Goal: Task Accomplishment & Management: Use online tool/utility

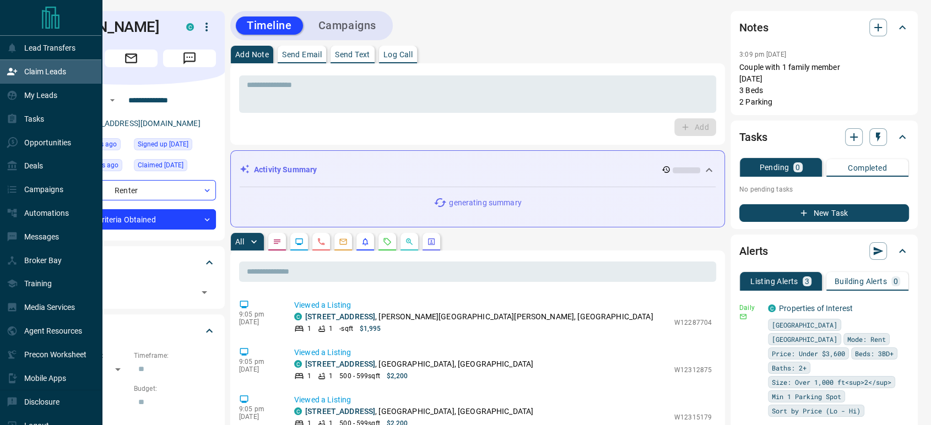
click at [48, 74] on p "Claim Leads" at bounding box center [45, 71] width 42 height 9
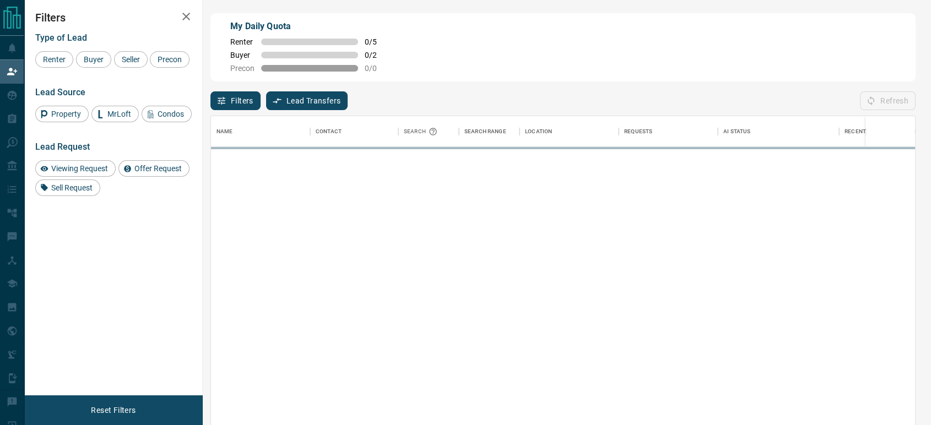
scroll to position [313, 694]
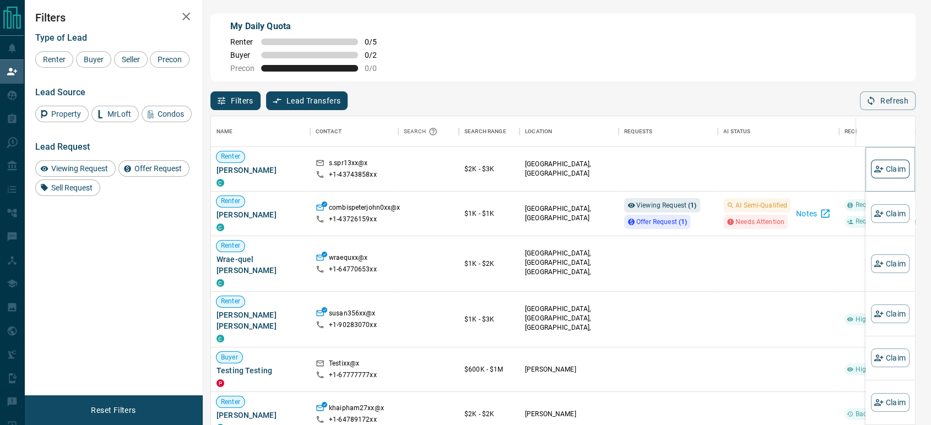
click at [885, 171] on button "Claim" at bounding box center [890, 169] width 39 height 19
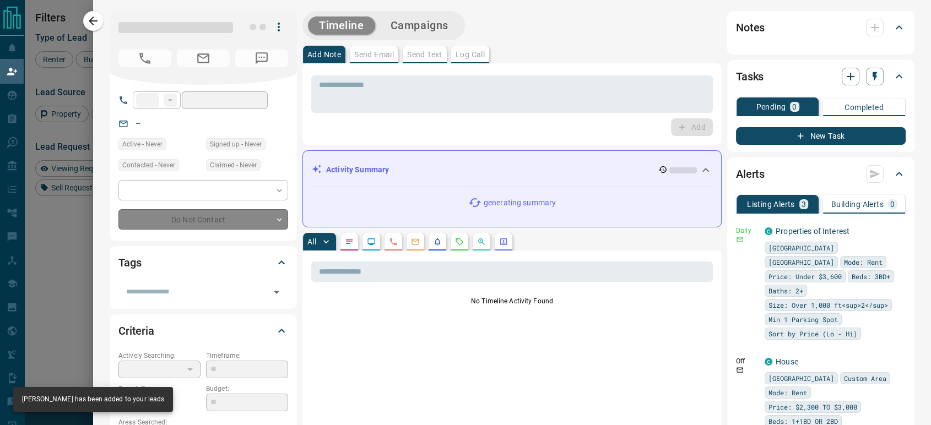
type input "**"
type input "**********"
type input "**"
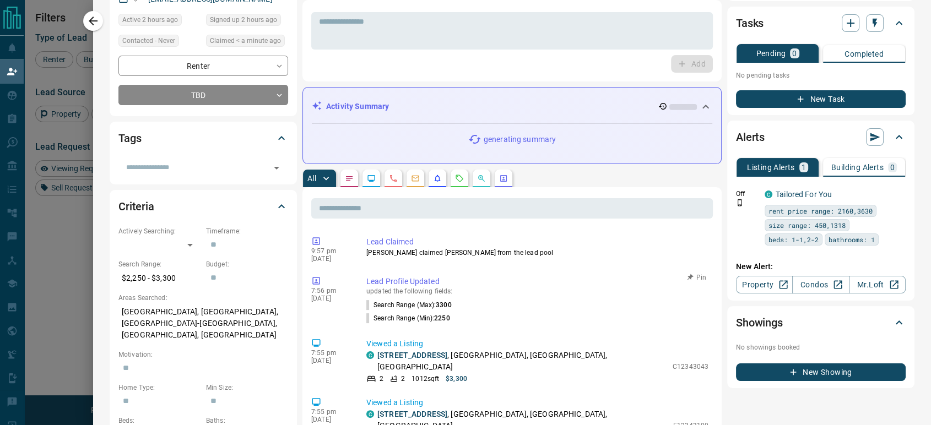
scroll to position [0, 0]
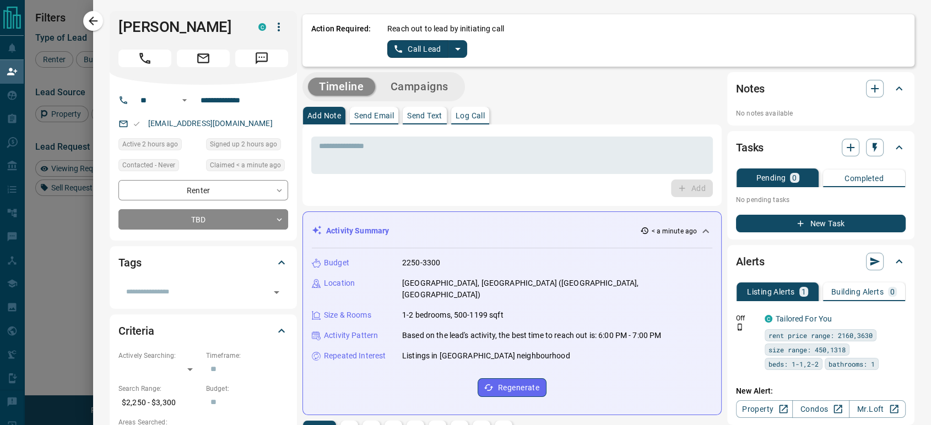
click at [272, 29] on icon "button" at bounding box center [278, 26] width 13 height 13
click at [250, 68] on li "Reallocate" at bounding box center [247, 65] width 65 height 17
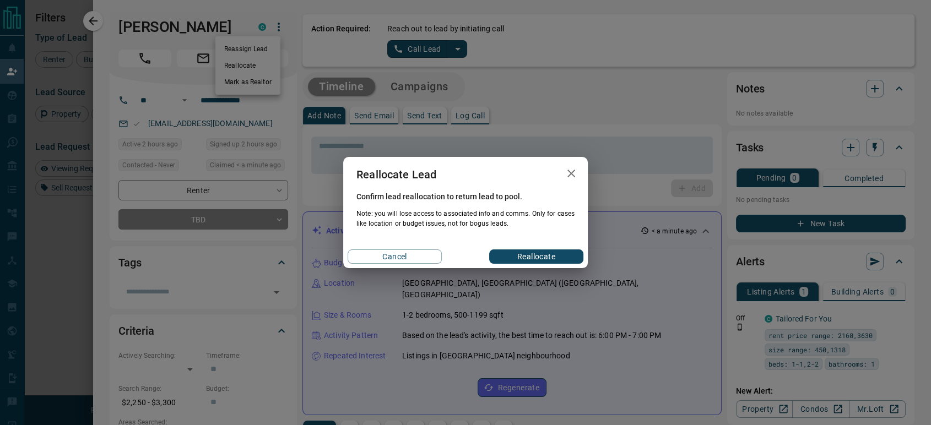
click at [505, 251] on button "Reallocate" at bounding box center [536, 256] width 94 height 14
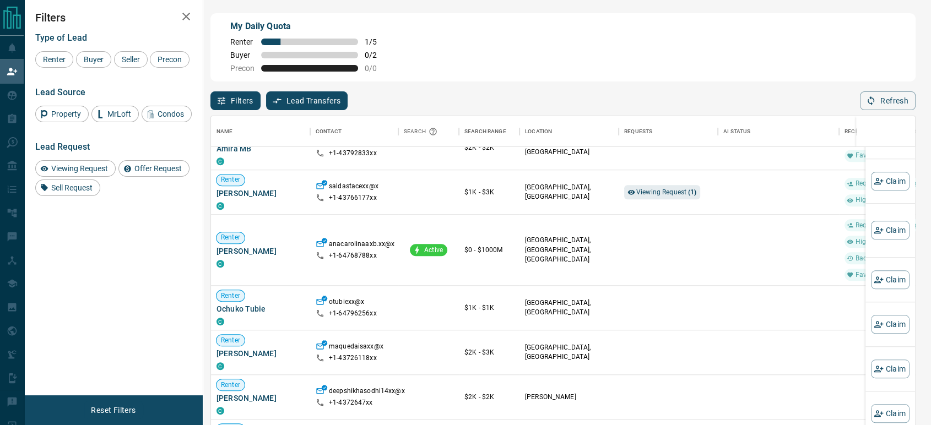
scroll to position [551, 0]
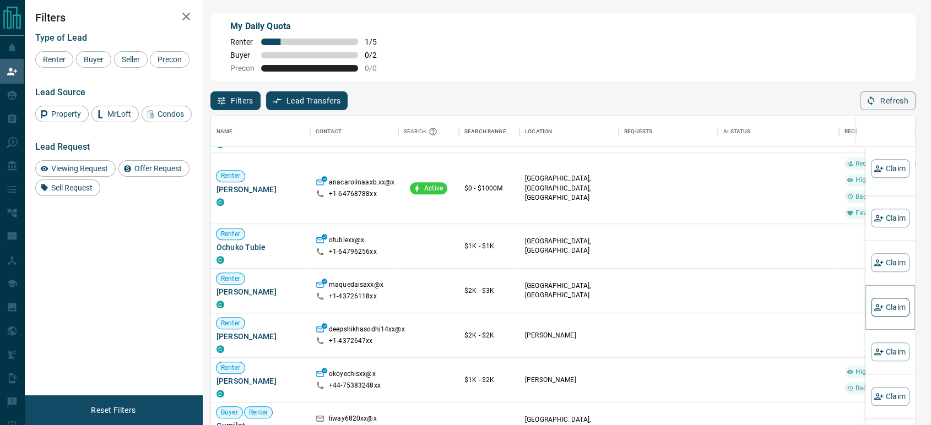
click at [890, 308] on button "Claim" at bounding box center [890, 307] width 39 height 19
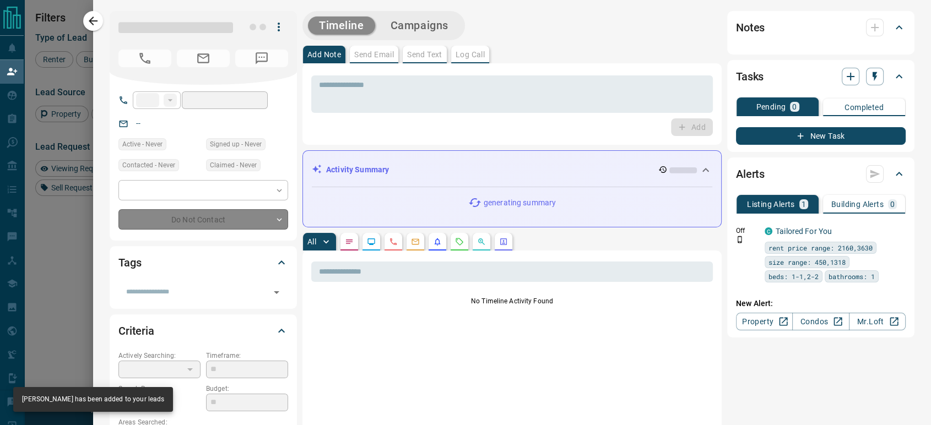
type input "**"
type input "**********"
type input "**"
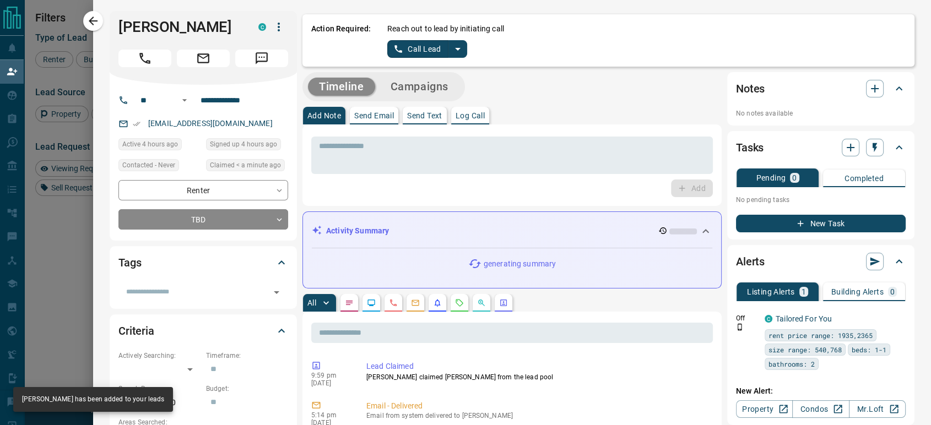
click at [423, 47] on button "Call Lead" at bounding box center [417, 49] width 61 height 18
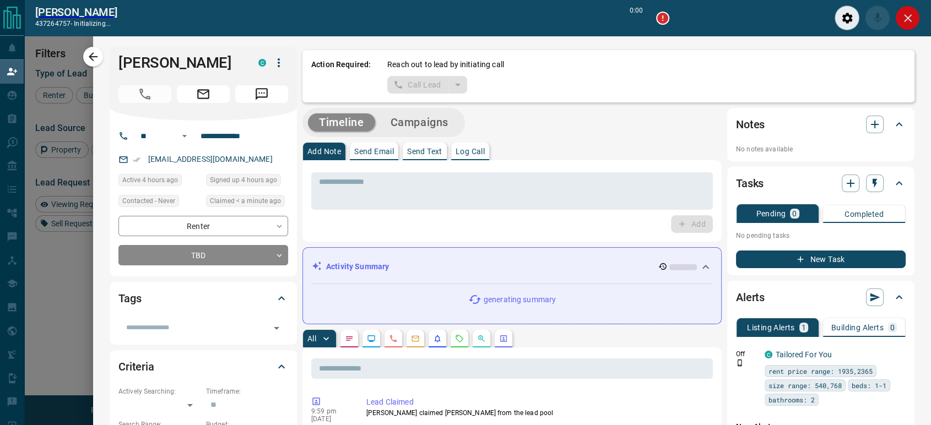
scroll to position [286, 694]
click at [912, 19] on icon "Close" at bounding box center [907, 18] width 13 height 13
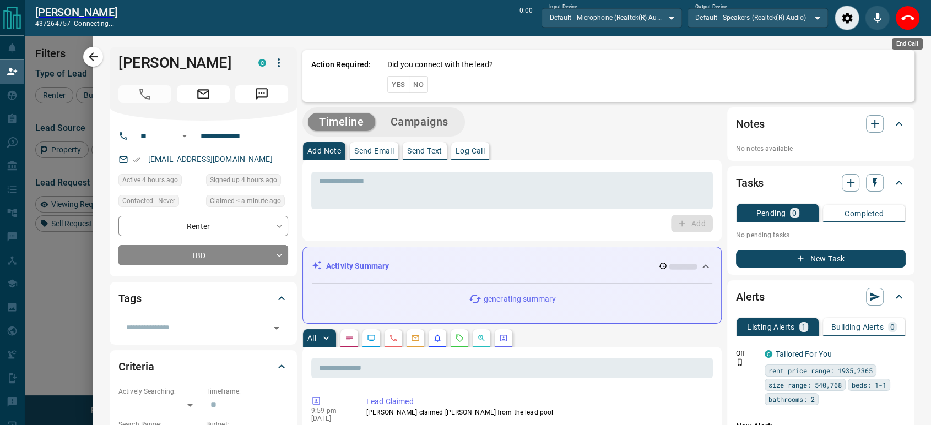
click at [906, 18] on icon "End Call" at bounding box center [907, 18] width 13 height 13
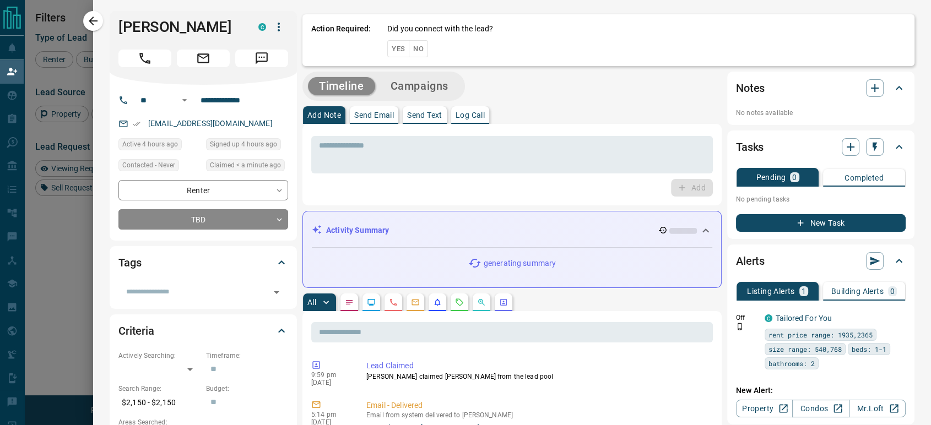
scroll to position [313, 694]
click at [409, 50] on button "No" at bounding box center [418, 48] width 19 height 17
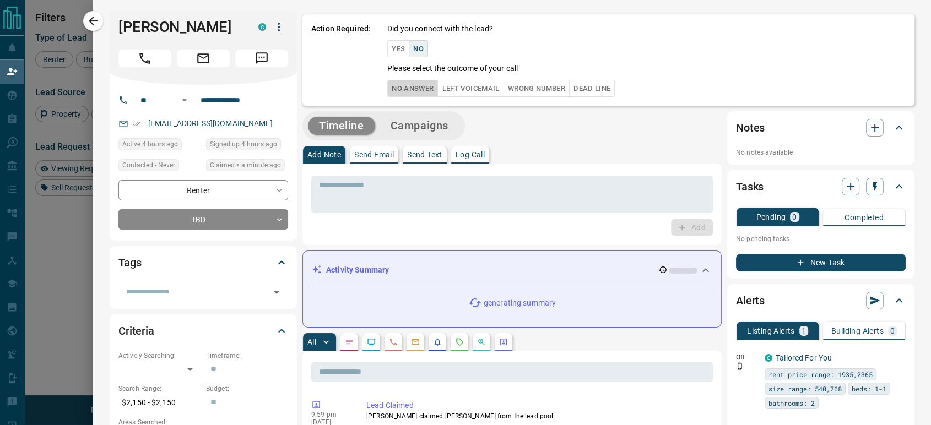
click at [387, 85] on button "No Answer" at bounding box center [412, 88] width 51 height 17
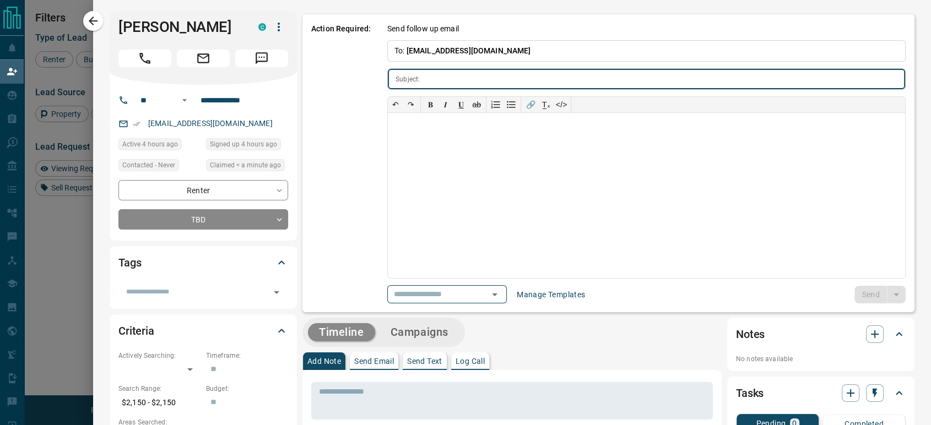
type input "**********"
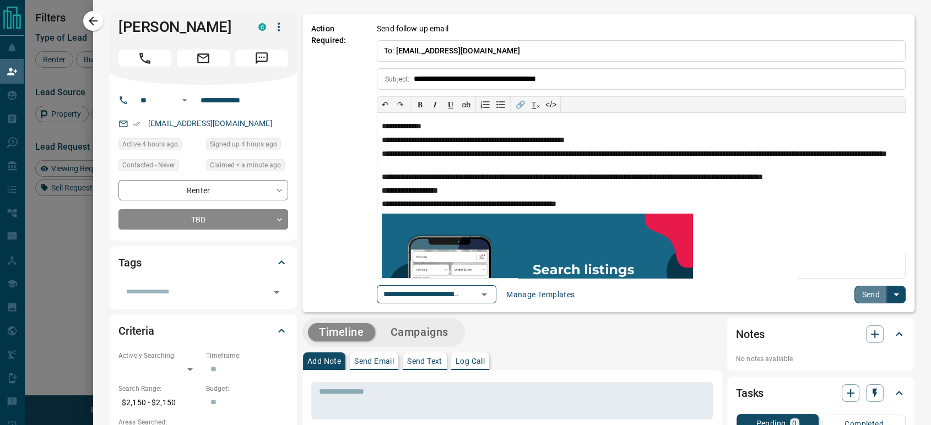
click at [854, 297] on button "Send" at bounding box center [870, 295] width 32 height 18
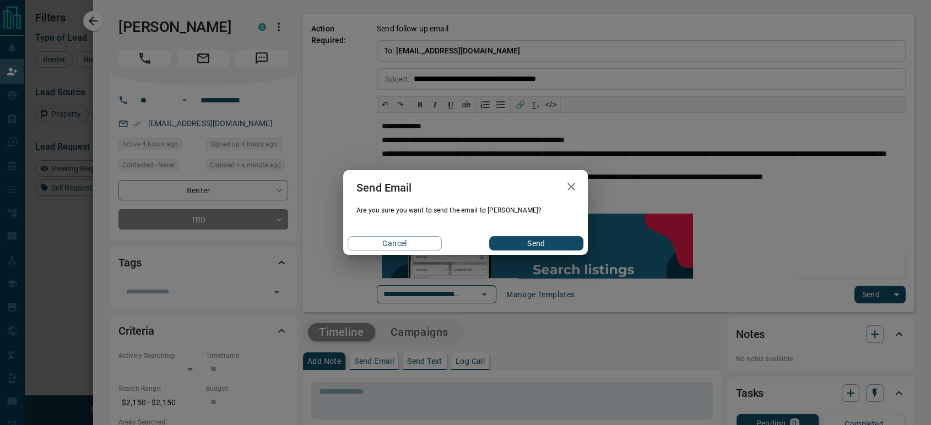
click at [517, 242] on button "Send" at bounding box center [536, 243] width 94 height 14
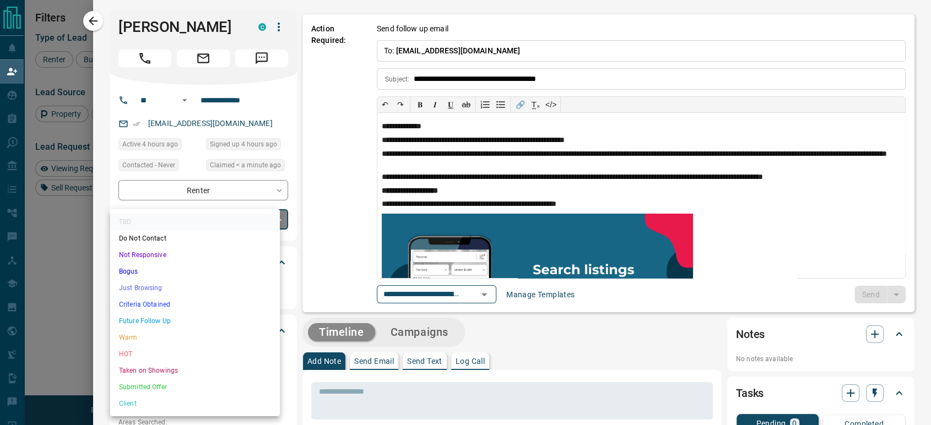
click at [210, 241] on body "Lead Transfers Claim Leads My Leads Tasks Opportunities Deals Campaigns Automat…" at bounding box center [465, 181] width 931 height 362
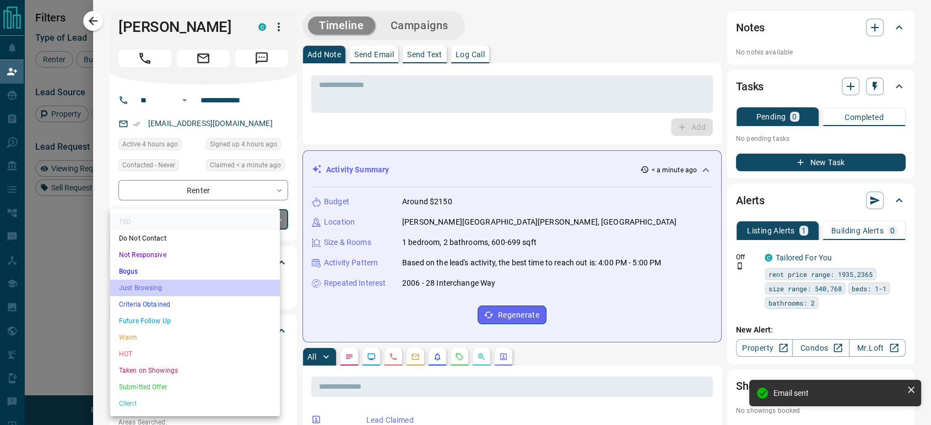
click at [181, 283] on li "Just Browsing" at bounding box center [195, 288] width 170 height 17
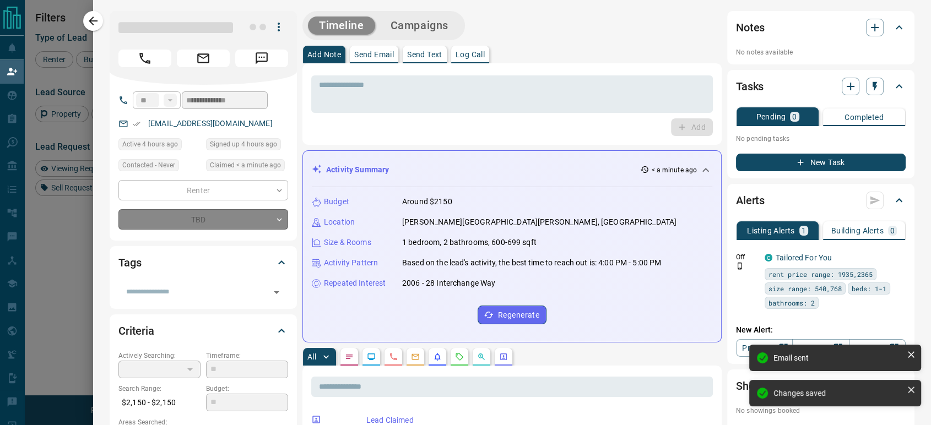
type input "*"
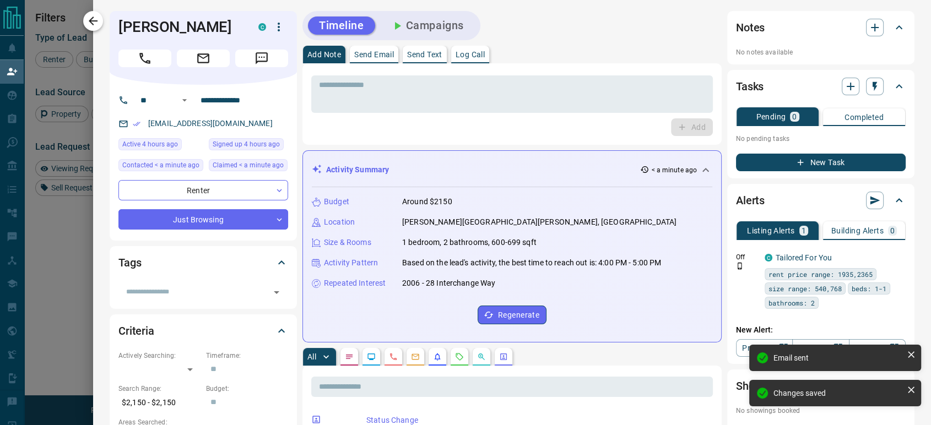
click at [99, 26] on icon "button" at bounding box center [92, 20] width 13 height 13
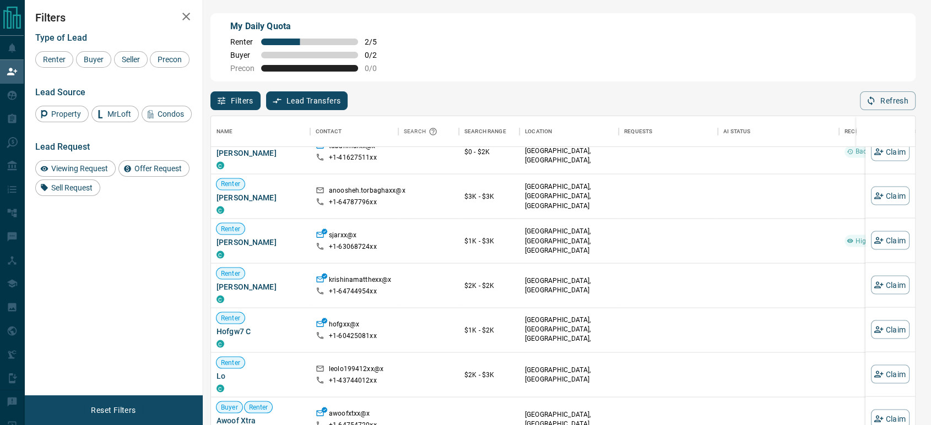
scroll to position [868, 0]
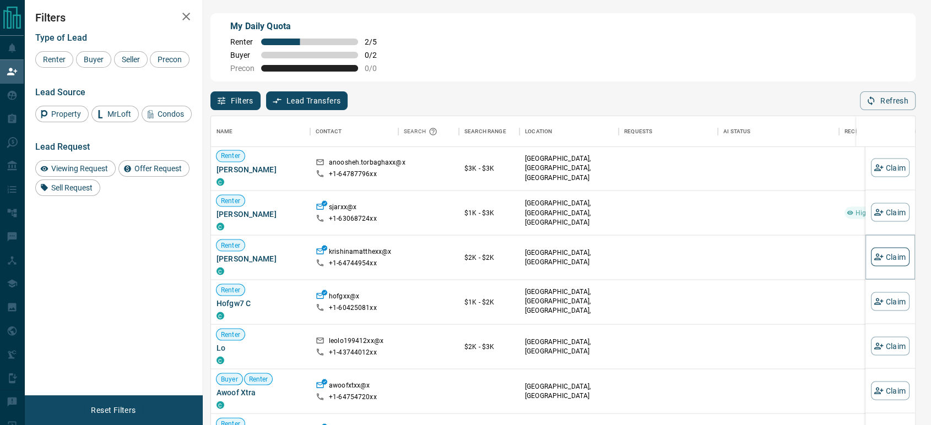
click at [873, 258] on icon "button" at bounding box center [877, 257] width 9 height 7
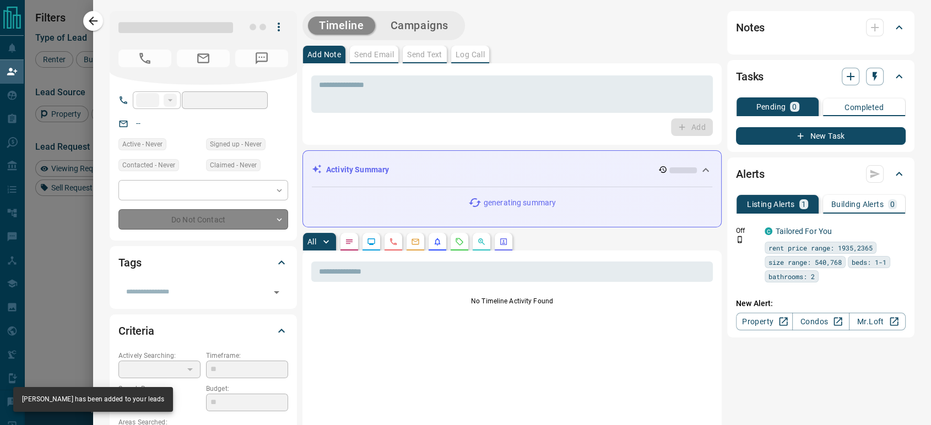
type input "**"
type input "**********"
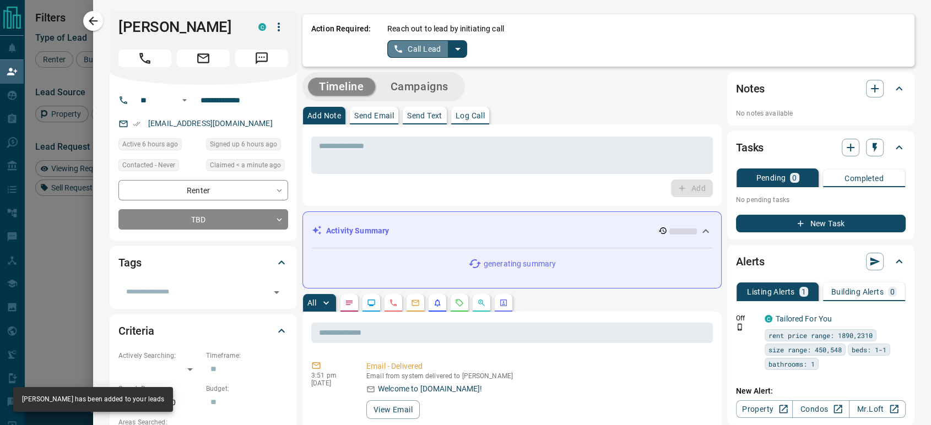
click at [405, 48] on button "Call Lead" at bounding box center [417, 49] width 61 height 18
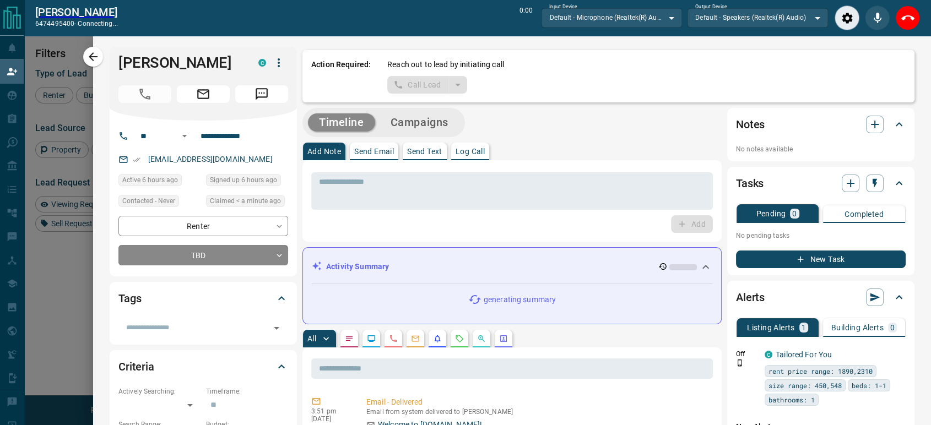
scroll to position [286, 694]
click at [902, 18] on icon "End Call" at bounding box center [907, 17] width 13 height 5
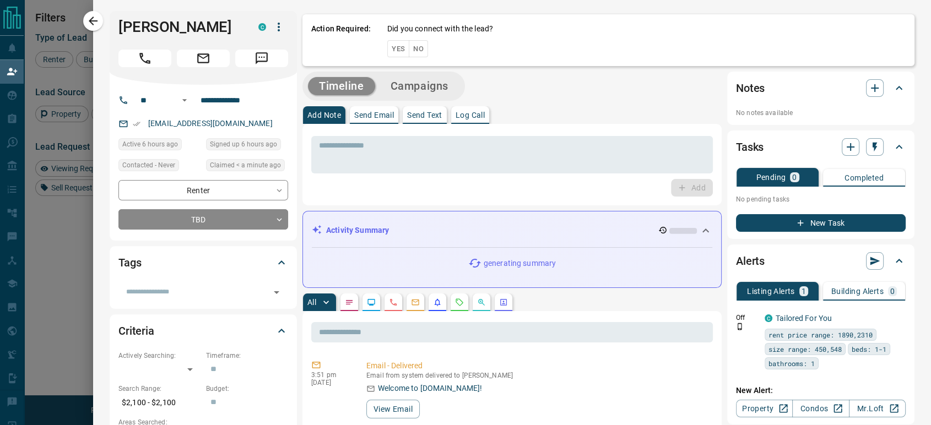
scroll to position [313, 694]
click at [414, 53] on button "No" at bounding box center [418, 48] width 19 height 17
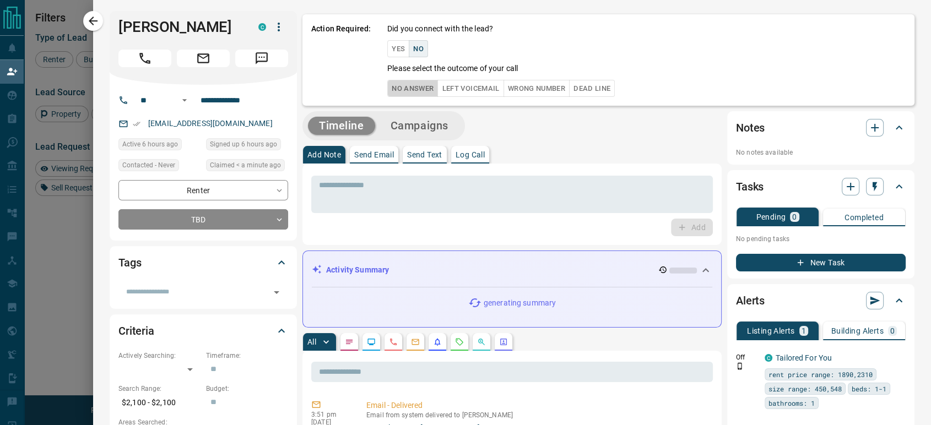
click at [388, 93] on button "No Answer" at bounding box center [412, 88] width 51 height 17
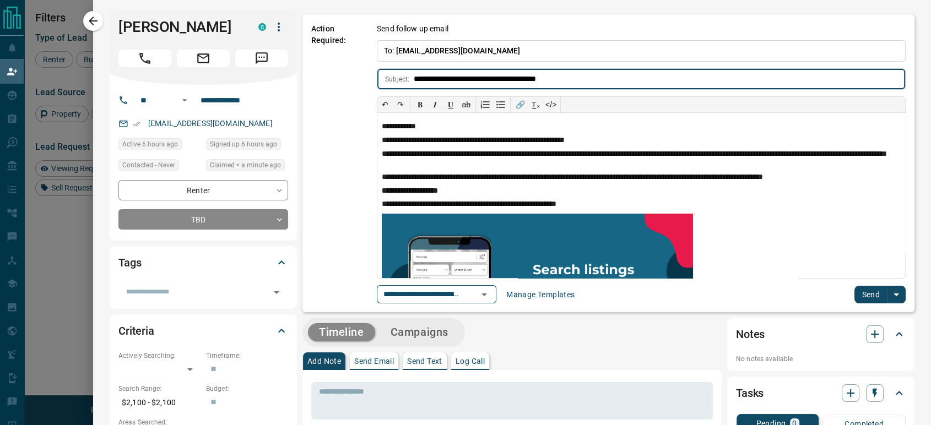
click at [862, 297] on button "Send" at bounding box center [870, 295] width 32 height 18
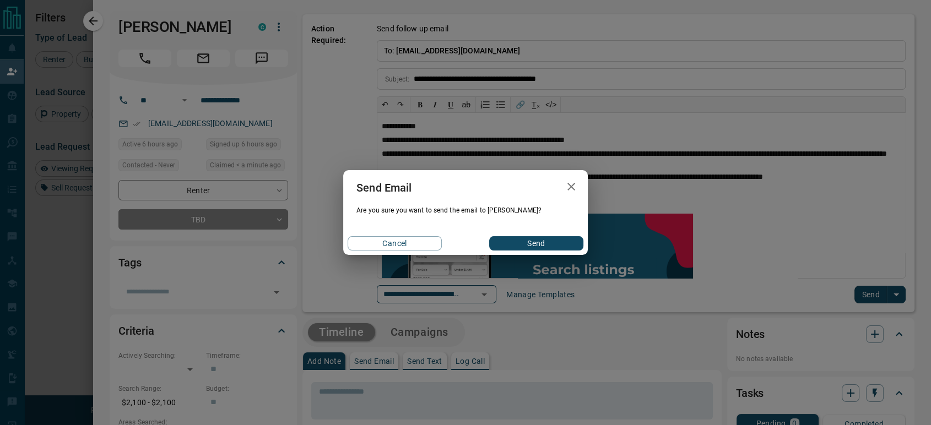
click at [545, 247] on button "Send" at bounding box center [536, 243] width 94 height 14
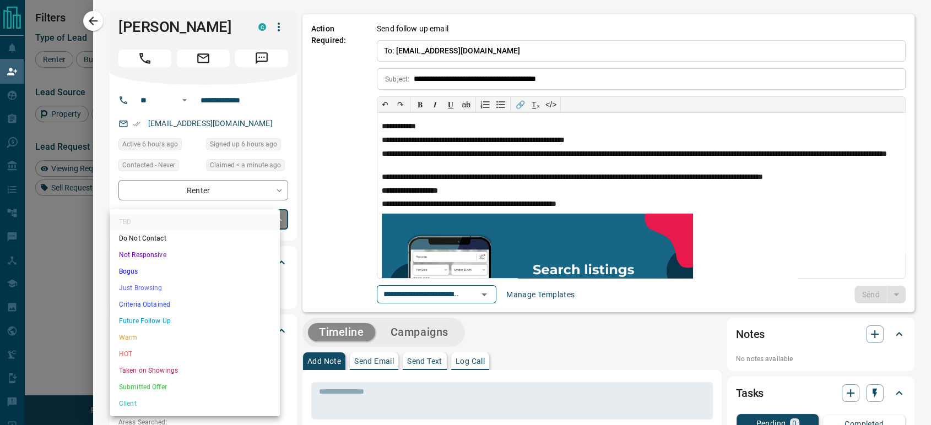
click at [196, 226] on body "Lead Transfers Claim Leads My Leads Tasks Opportunities Deals Campaigns Automat…" at bounding box center [465, 181] width 931 height 362
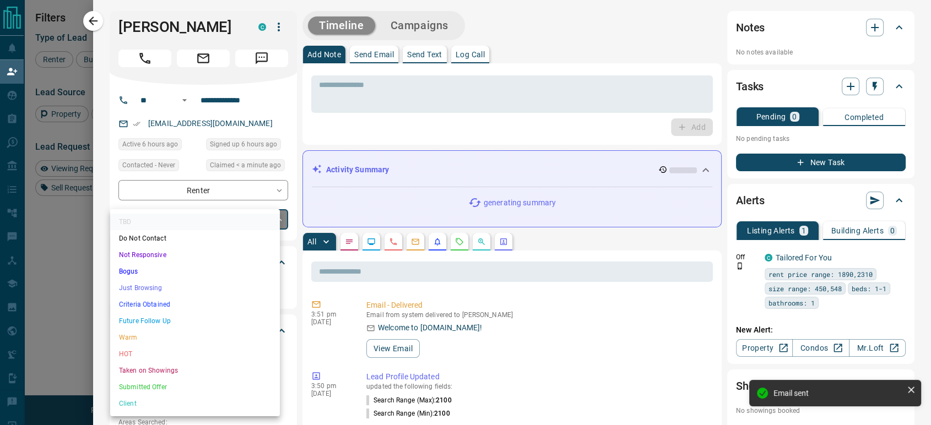
click at [180, 283] on li "Just Browsing" at bounding box center [195, 288] width 170 height 17
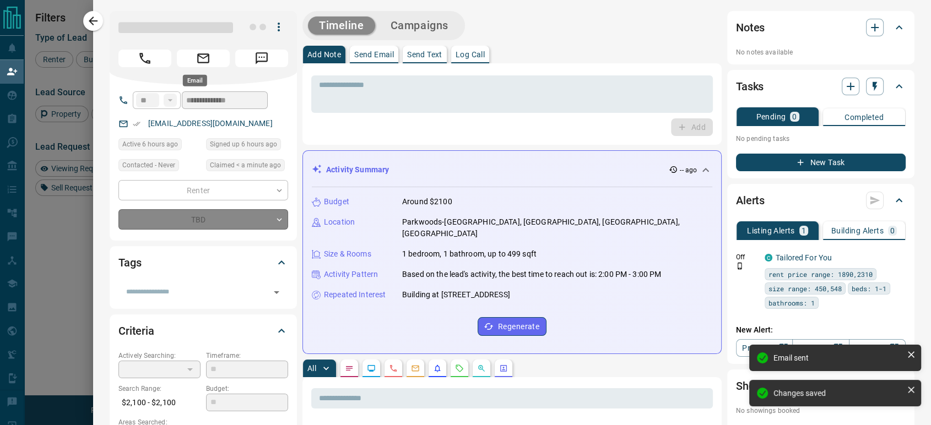
type input "*"
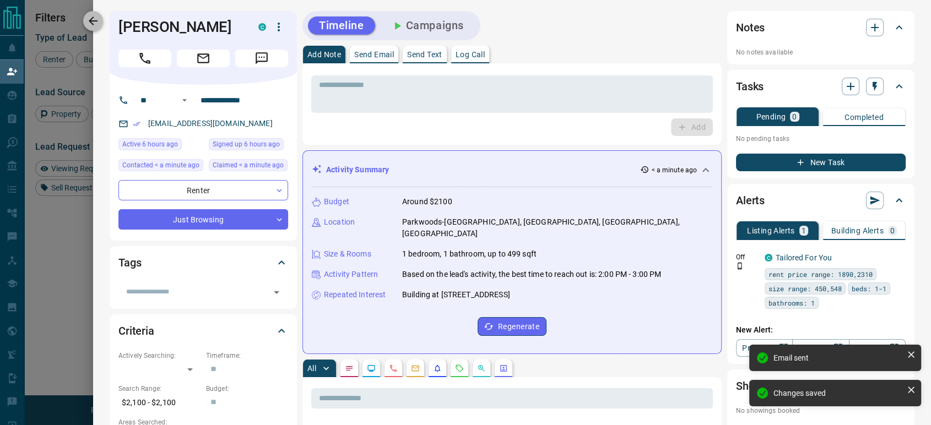
click at [92, 20] on icon "button" at bounding box center [93, 21] width 9 height 9
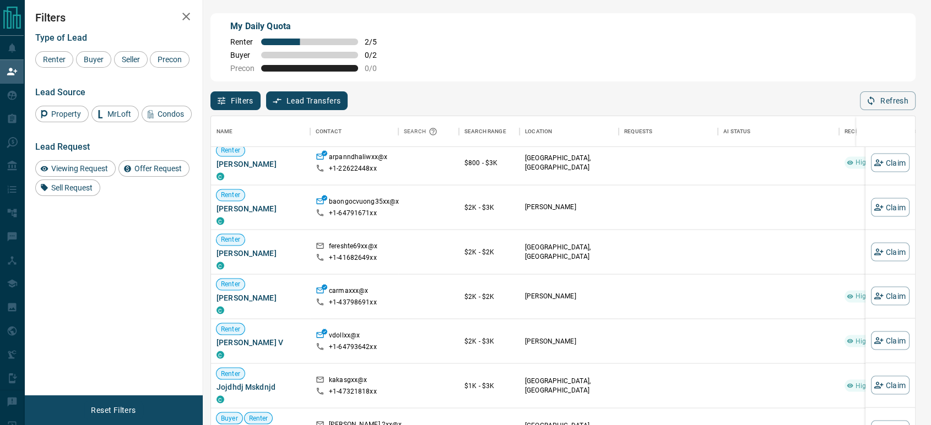
scroll to position [1275, 0]
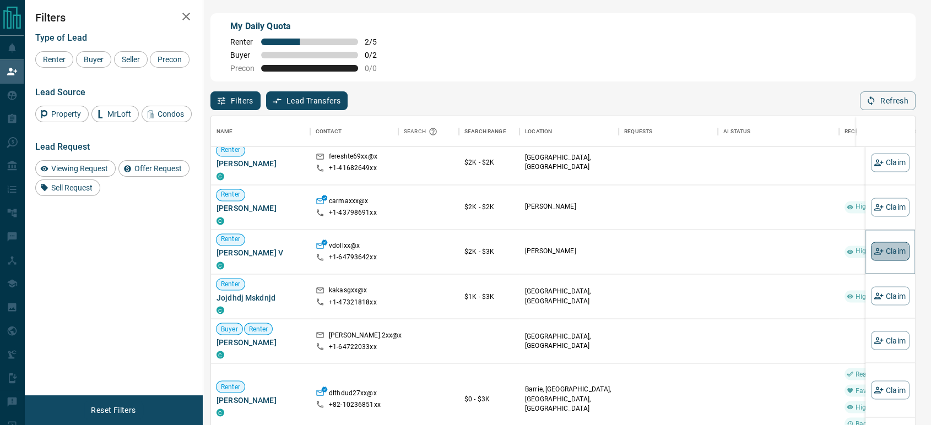
click at [889, 252] on button "Claim" at bounding box center [890, 251] width 39 height 19
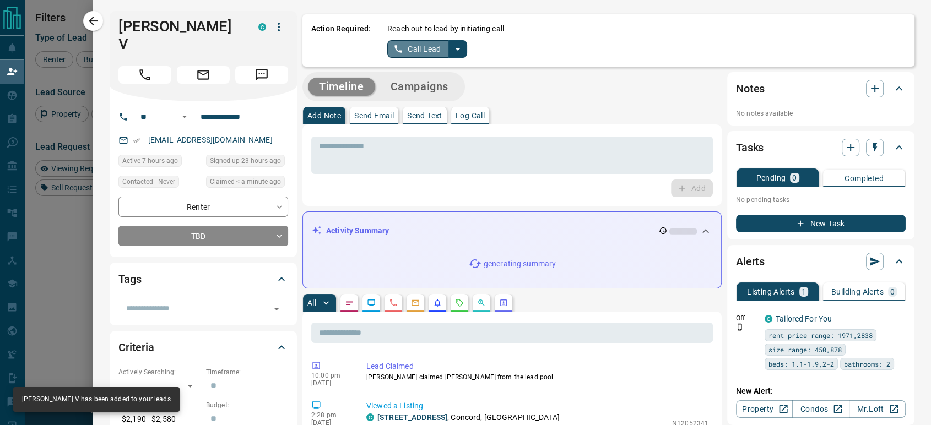
click at [405, 53] on button "Call Lead" at bounding box center [417, 49] width 61 height 18
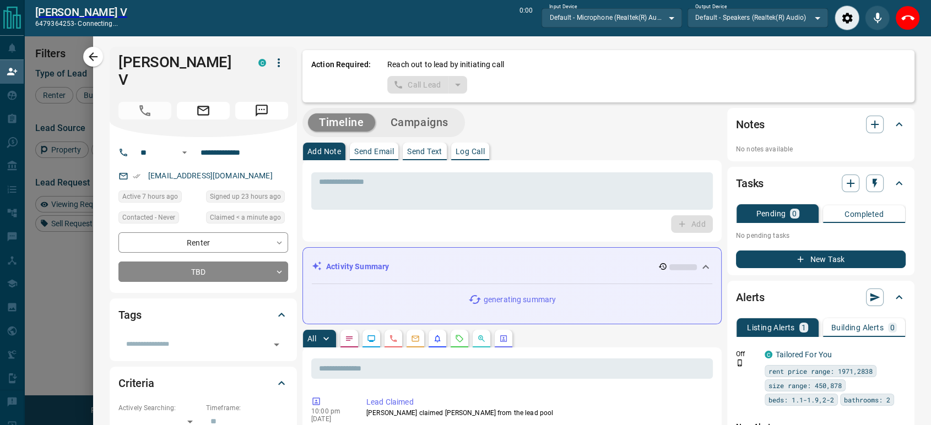
scroll to position [286, 694]
click at [906, 9] on button "End Call" at bounding box center [907, 18] width 25 height 25
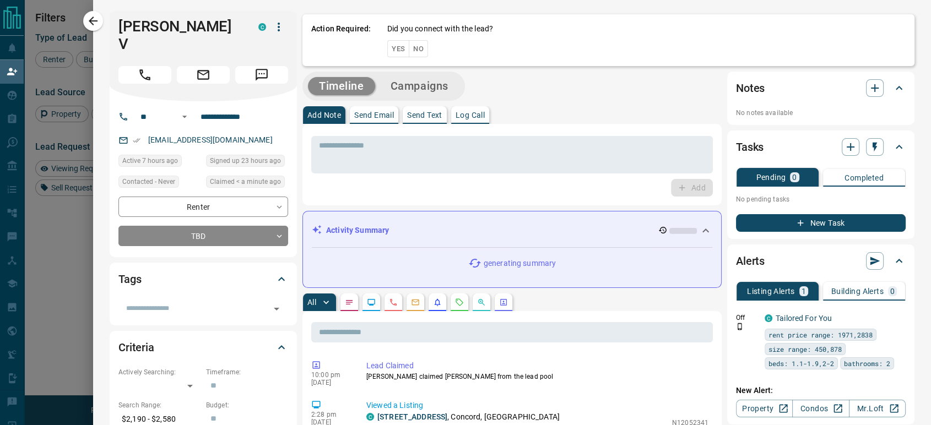
scroll to position [313, 694]
click at [412, 48] on button "No" at bounding box center [418, 48] width 19 height 17
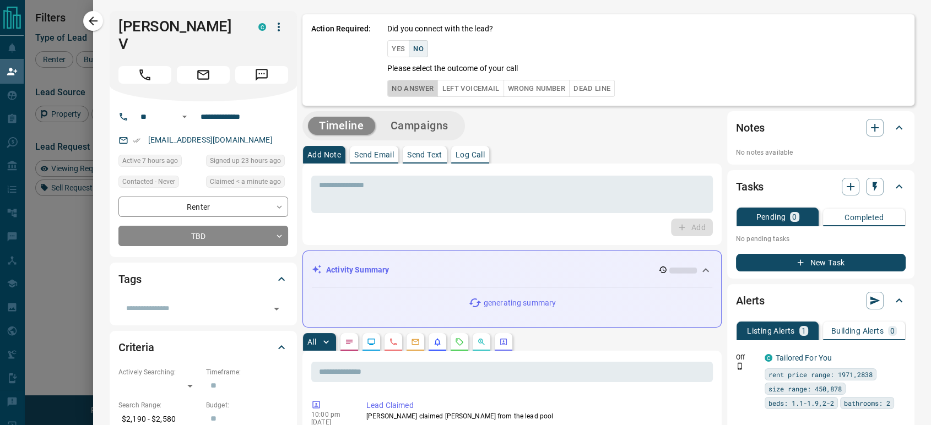
click at [408, 90] on button "No Answer" at bounding box center [412, 88] width 51 height 17
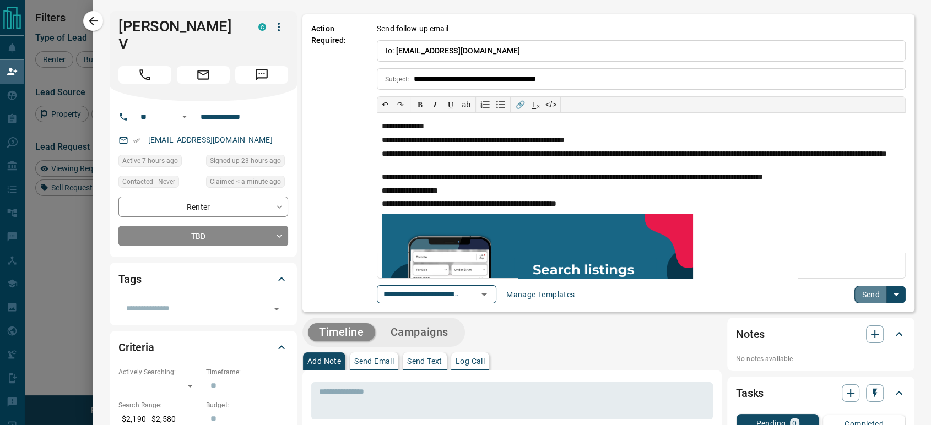
click at [858, 296] on button "Send" at bounding box center [870, 295] width 32 height 18
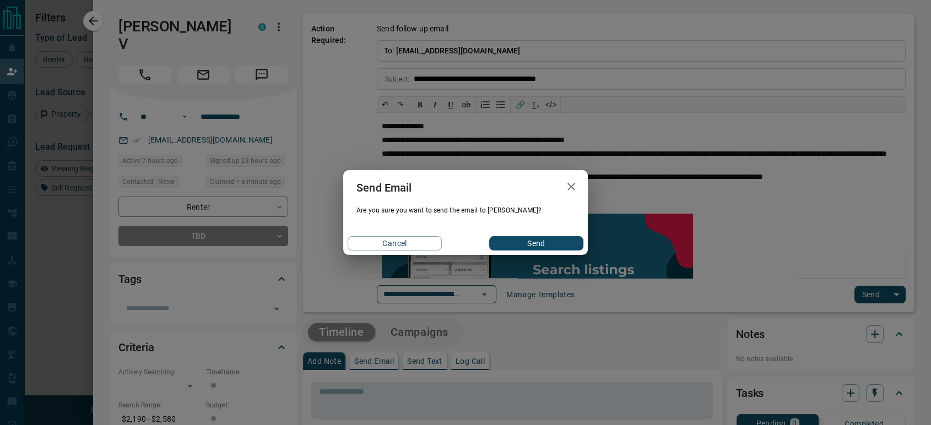
click at [531, 239] on button "Send" at bounding box center [536, 243] width 94 height 14
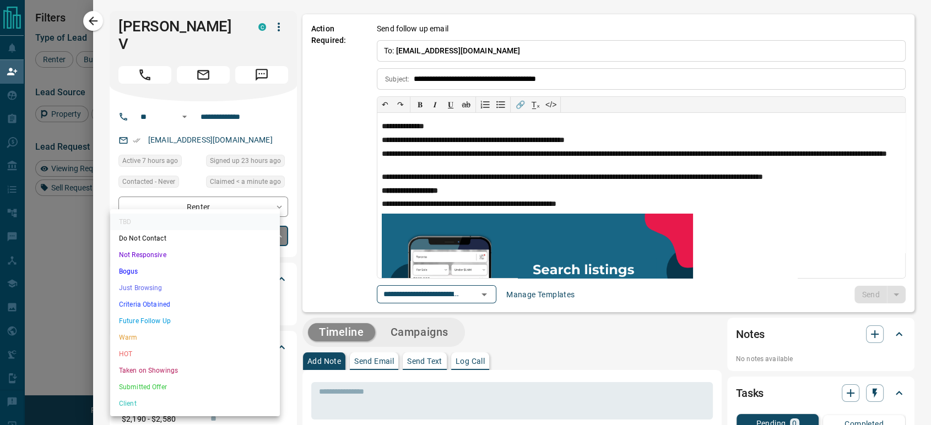
click at [209, 225] on body "Lead Transfers Claim Leads My Leads Tasks Opportunities Deals Campaigns Automat…" at bounding box center [465, 181] width 931 height 362
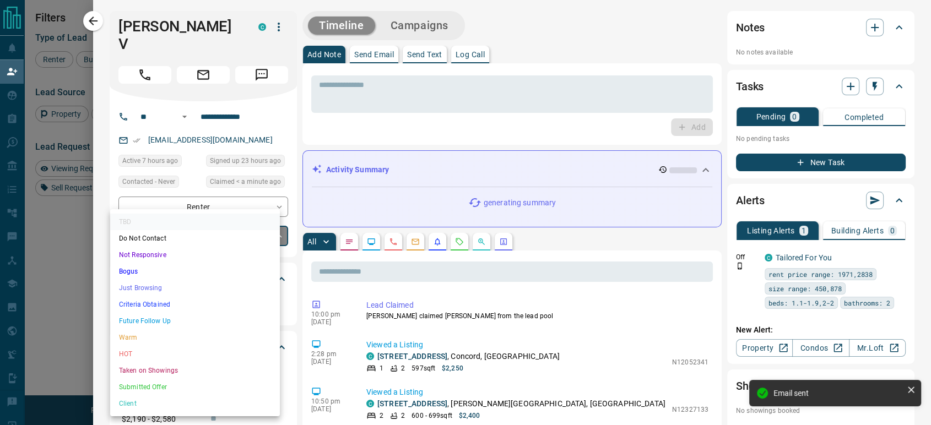
click at [181, 286] on li "Just Browsing" at bounding box center [195, 288] width 170 height 17
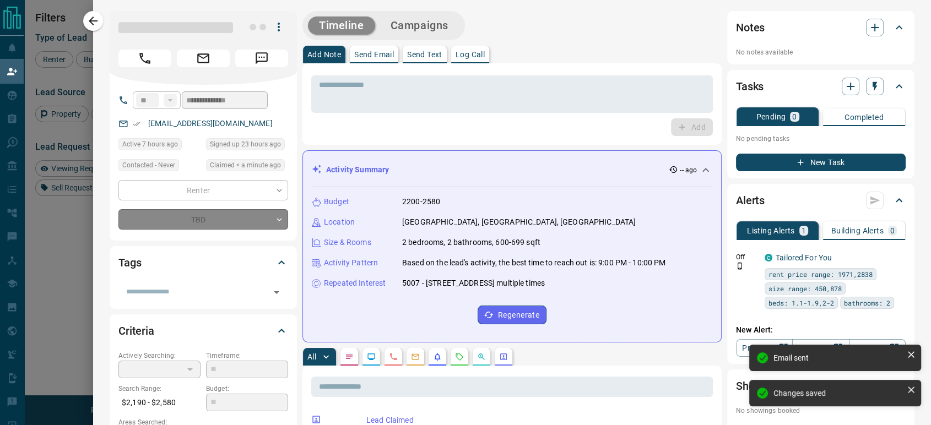
type input "*"
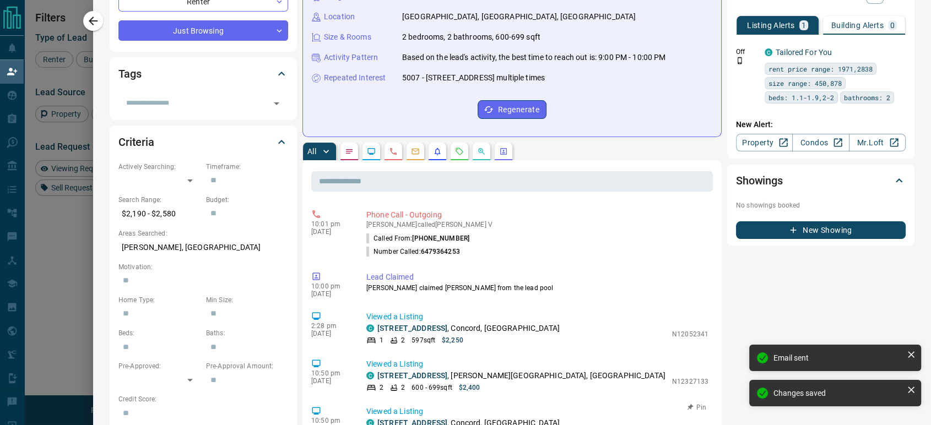
scroll to position [61, 0]
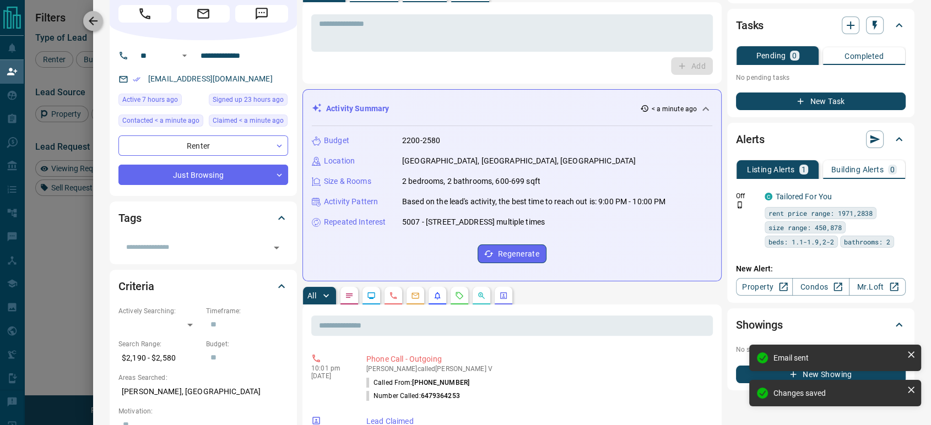
click at [97, 27] on icon "button" at bounding box center [92, 20] width 13 height 13
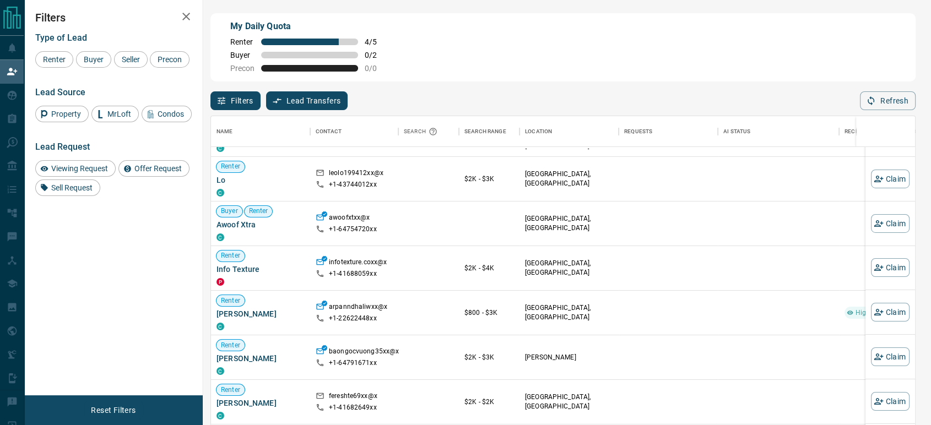
scroll to position [1119, 0]
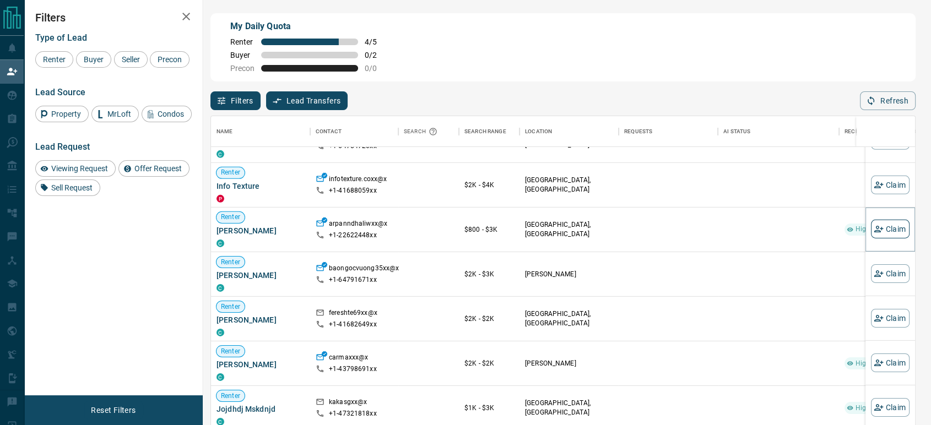
click at [889, 230] on button "Claim" at bounding box center [890, 229] width 39 height 19
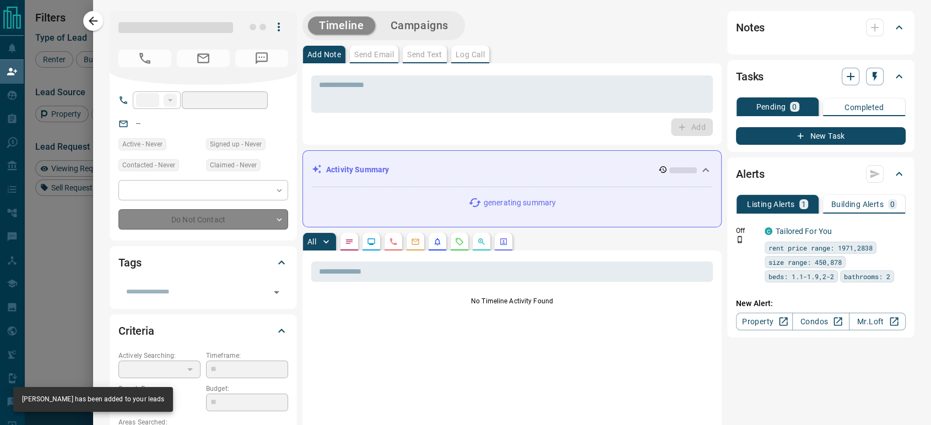
type input "**"
type input "**********"
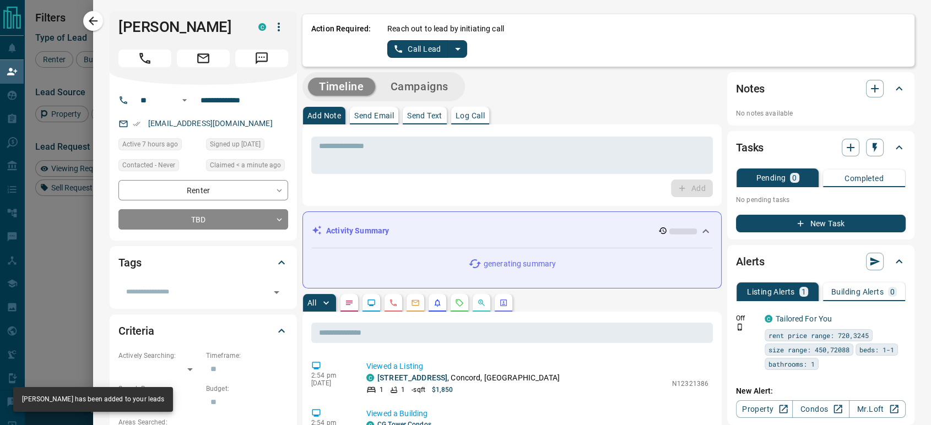
click at [406, 53] on button "Call Lead" at bounding box center [417, 49] width 61 height 18
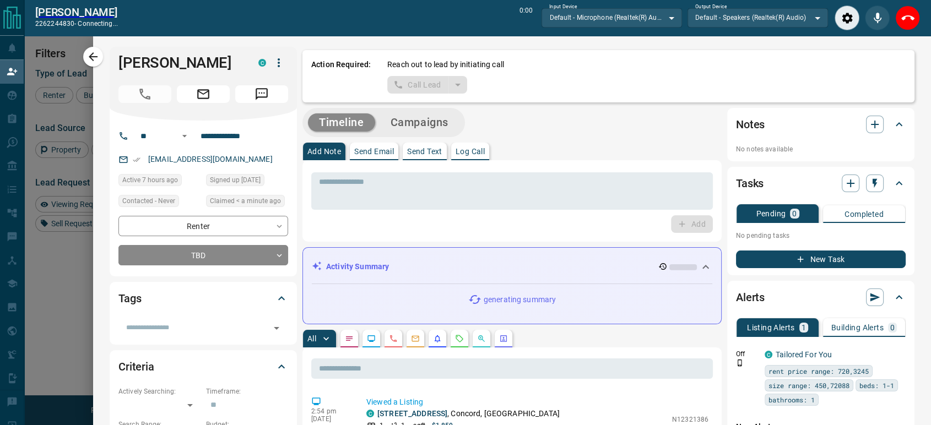
scroll to position [286, 694]
click at [909, 17] on icon "End Call" at bounding box center [907, 18] width 13 height 13
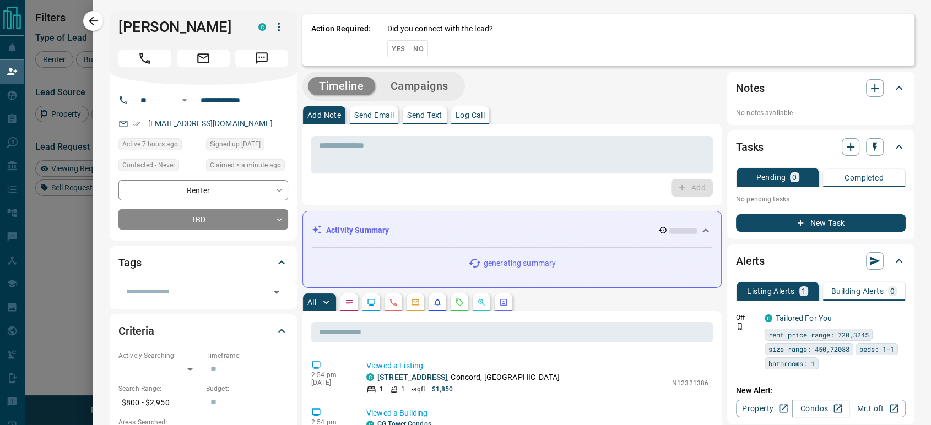
scroll to position [313, 694]
click at [409, 52] on button "No" at bounding box center [418, 48] width 19 height 17
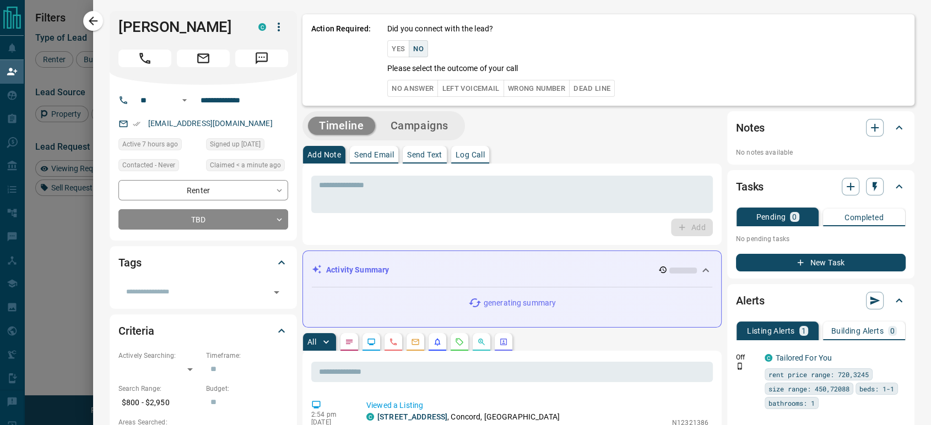
click at [388, 90] on button "No Answer" at bounding box center [412, 88] width 51 height 17
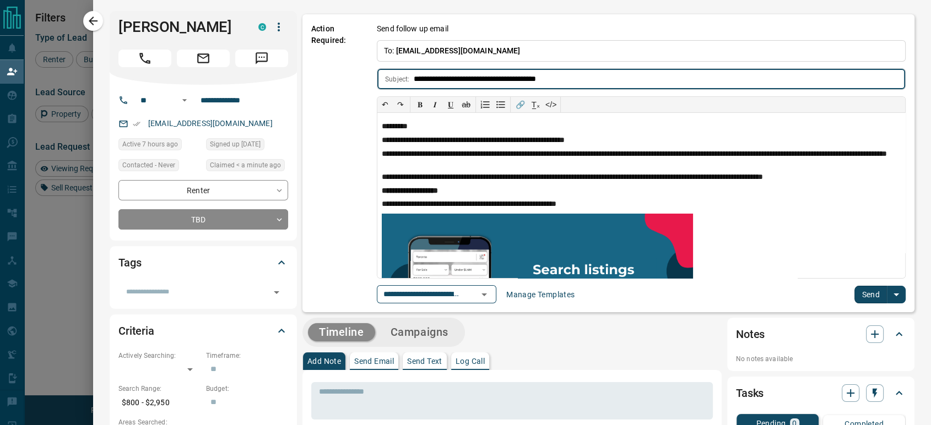
click at [871, 290] on button "Send" at bounding box center [870, 295] width 32 height 18
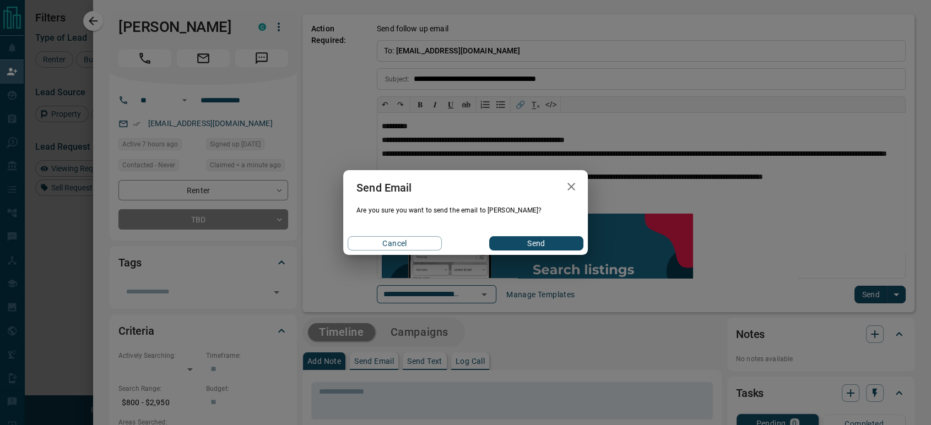
click at [540, 246] on button "Send" at bounding box center [536, 243] width 94 height 14
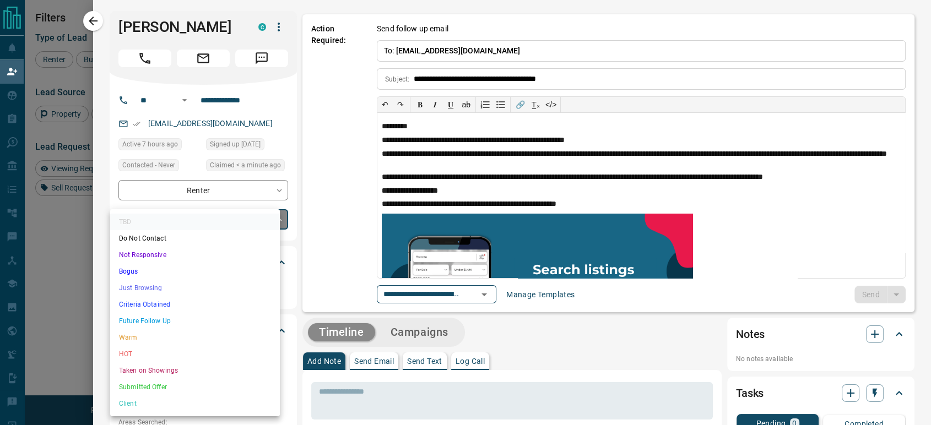
click at [232, 219] on body "Lead Transfers Claim Leads My Leads Tasks Opportunities Deals Campaigns Automat…" at bounding box center [465, 181] width 931 height 362
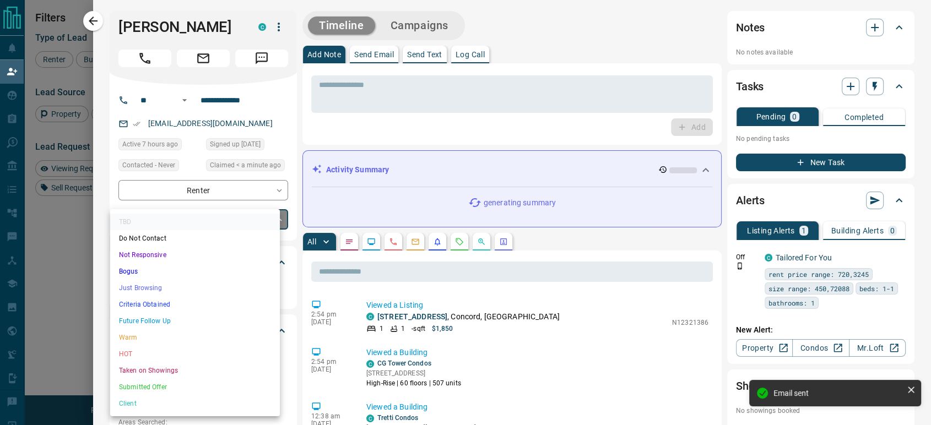
click at [166, 294] on li "Just Browsing" at bounding box center [195, 288] width 170 height 17
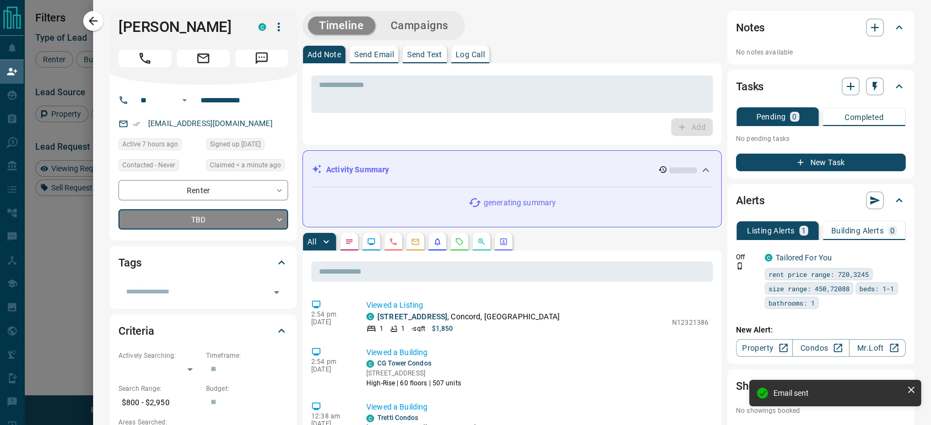
type input "*"
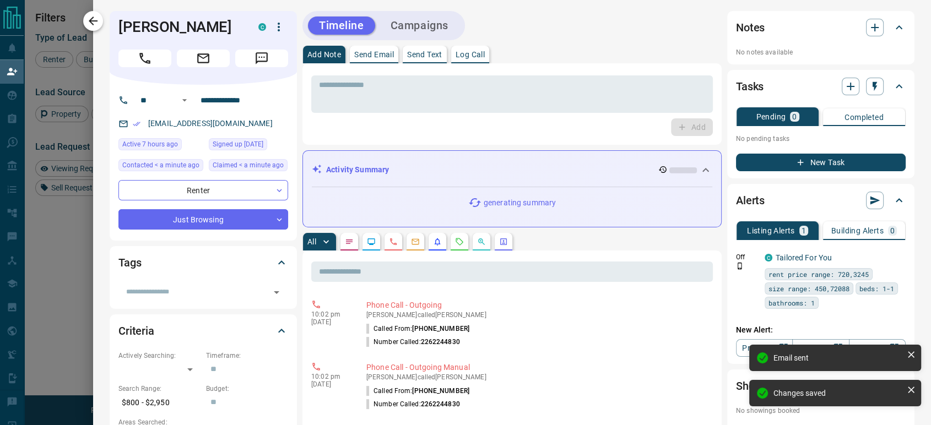
click at [93, 20] on icon "button" at bounding box center [93, 21] width 9 height 9
